Goal: Find specific page/section: Find specific page/section

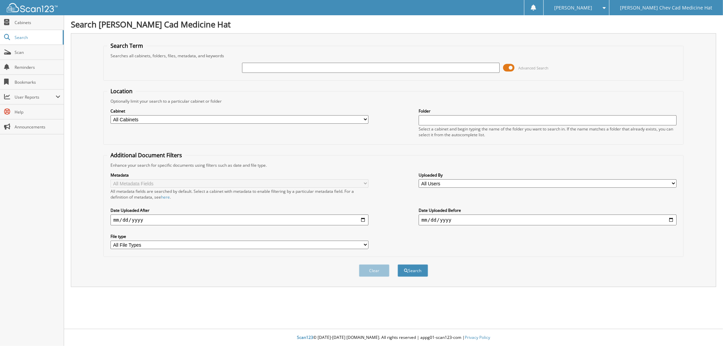
drag, startPoint x: 300, startPoint y: 64, endPoint x: 291, endPoint y: 68, distance: 10.1
click at [300, 64] on input "text" at bounding box center [371, 68] width 258 height 10
type input "FUSELL"
click at [397, 264] on button "Search" at bounding box center [412, 270] width 30 height 13
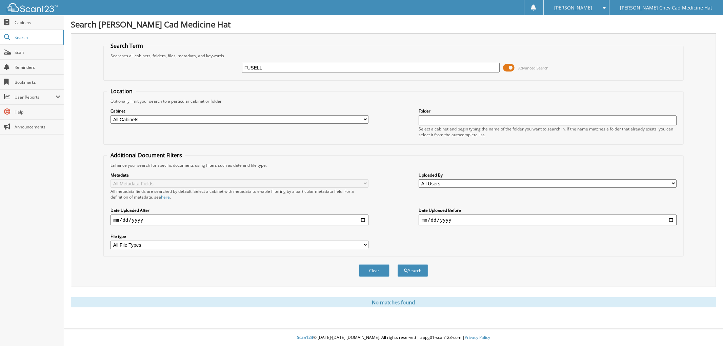
click at [251, 66] on input "FUSELL" at bounding box center [371, 68] width 258 height 10
type input "FUSSELL"
click at [397, 264] on button "Search" at bounding box center [412, 270] width 30 height 13
